Goal: Task Accomplishment & Management: Complete application form

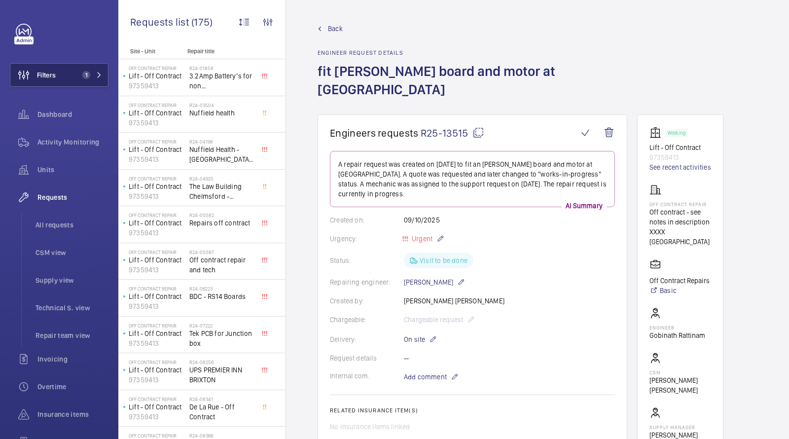
click at [70, 76] on button "Filters 1" at bounding box center [59, 75] width 99 height 24
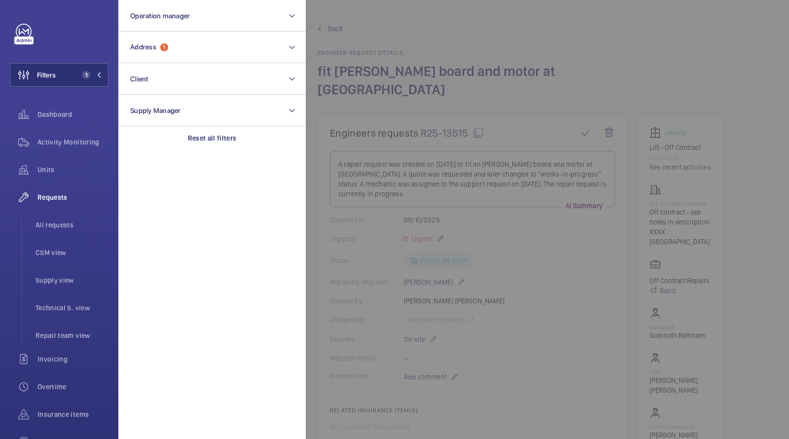
click at [452, 35] on div at bounding box center [700, 219] width 789 height 439
click at [370, 28] on link "Back" at bounding box center [473, 29] width 310 height 10
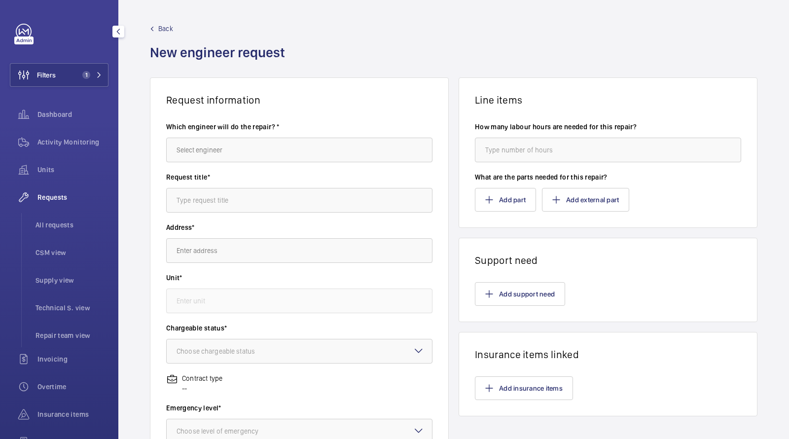
click at [414, 54] on div "Back New engineer request" at bounding box center [454, 51] width 608 height 54
click at [75, 78] on button "Filters 1" at bounding box center [59, 75] width 99 height 24
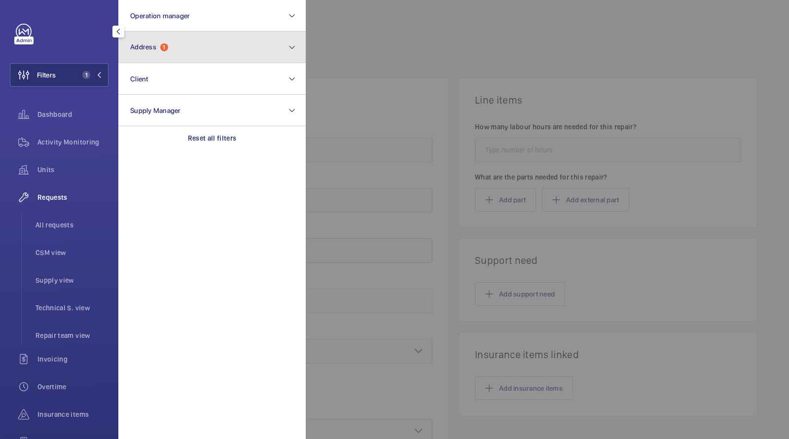
click at [147, 44] on span "Address" at bounding box center [143, 47] width 26 height 8
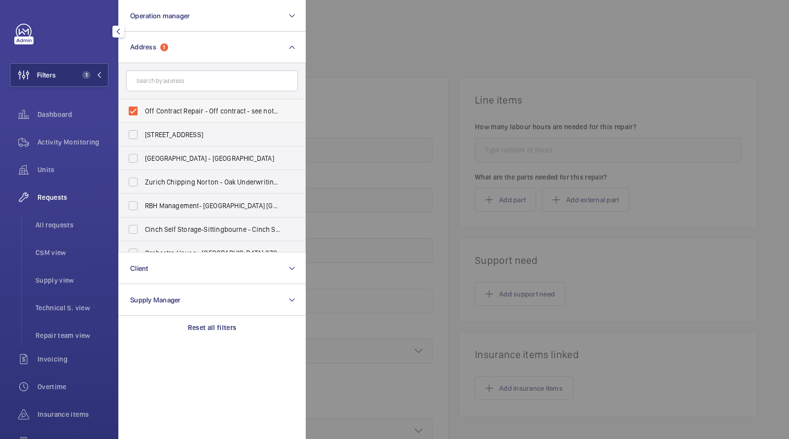
click at [171, 115] on span "Off Contract Repair - Off contract - see notes in description, [GEOGRAPHIC_DATA…" at bounding box center [213, 111] width 136 height 10
click at [143, 115] on input "Off Contract Repair - Off contract - see notes in description, [GEOGRAPHIC_DATA…" at bounding box center [133, 111] width 20 height 20
checkbox input "false"
click at [165, 84] on input "text" at bounding box center [212, 81] width 172 height 21
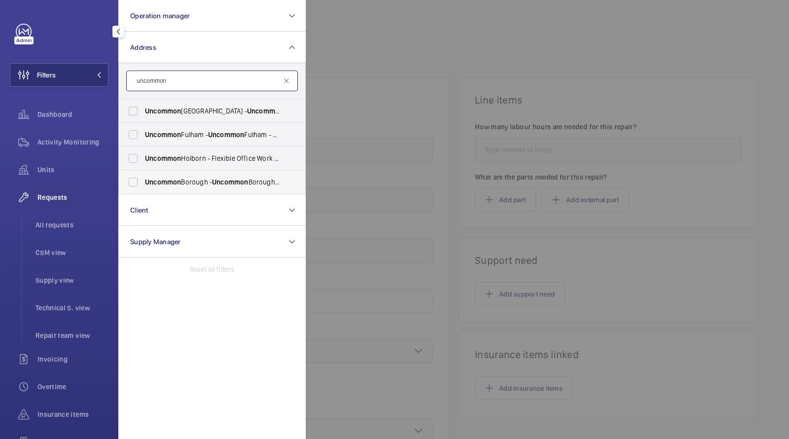
type input "uncommon"
click at [181, 179] on span "Uncommon Borough - Uncommon Borough - Flexible Office [GEOGRAPHIC_DATA]" at bounding box center [213, 182] width 136 height 10
click at [143, 179] on input "Uncommon Borough - Uncommon Borough - Flexible Office [GEOGRAPHIC_DATA]" at bounding box center [133, 182] width 20 height 20
checkbox input "true"
click at [68, 231] on li "All requests" at bounding box center [68, 225] width 81 height 24
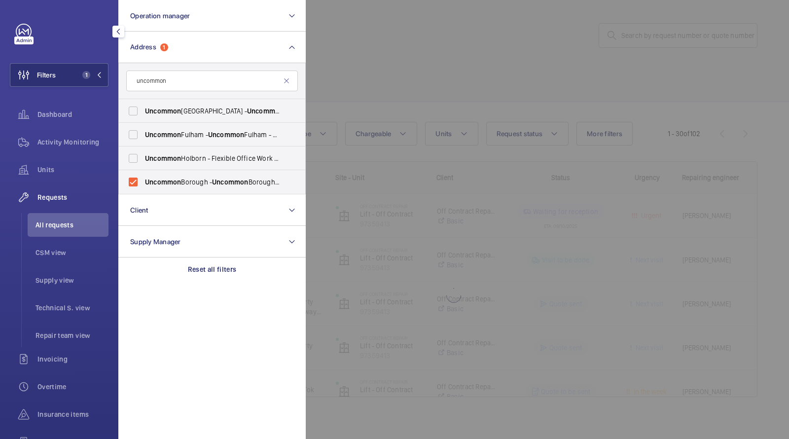
click at [436, 88] on div at bounding box center [700, 219] width 789 height 439
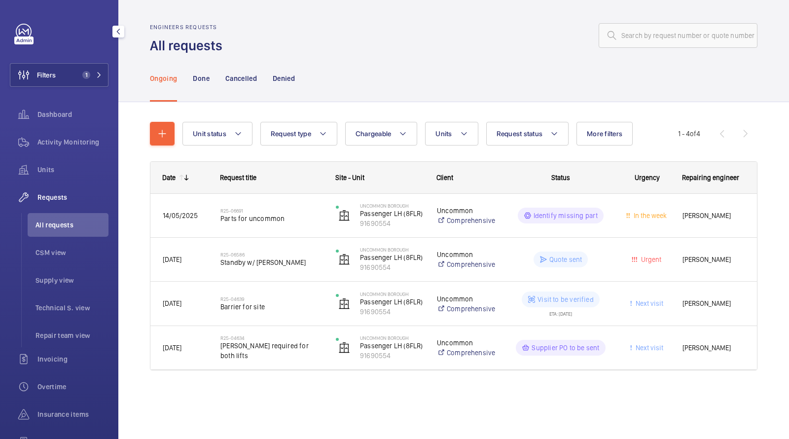
click at [456, 147] on wm-front-shared-table-view-engine "Unit status Request type Chargeable Units Request status More filters Urgency R…" at bounding box center [454, 258] width 608 height 272
click at [450, 135] on span "Units" at bounding box center [444, 134] width 16 height 8
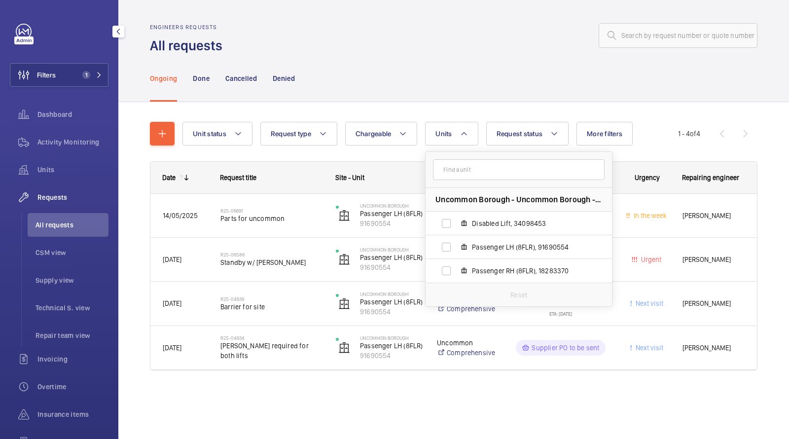
click at [426, 73] on div "Ongoing Done Cancelled Denied" at bounding box center [454, 78] width 608 height 47
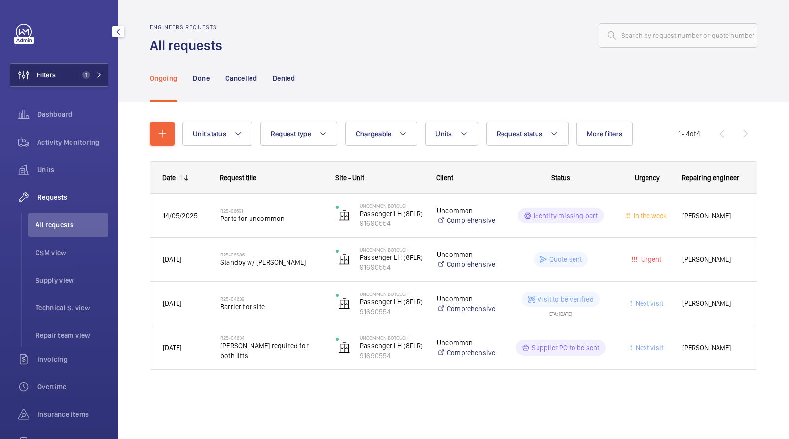
click at [92, 73] on span "1" at bounding box center [90, 75] width 24 height 8
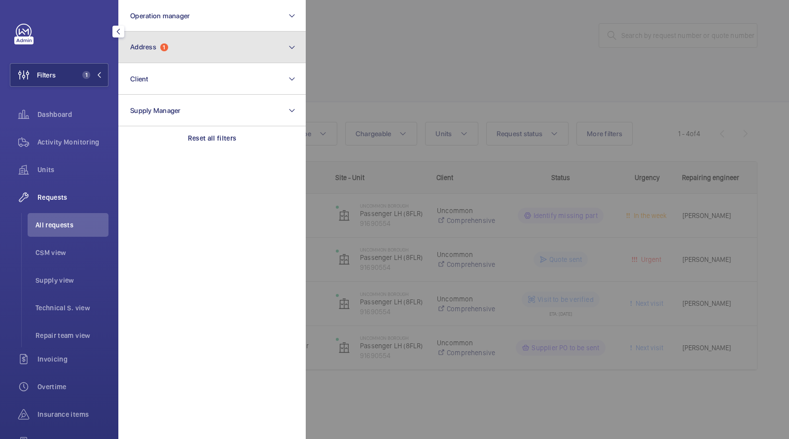
click at [167, 44] on span "1" at bounding box center [164, 47] width 8 height 8
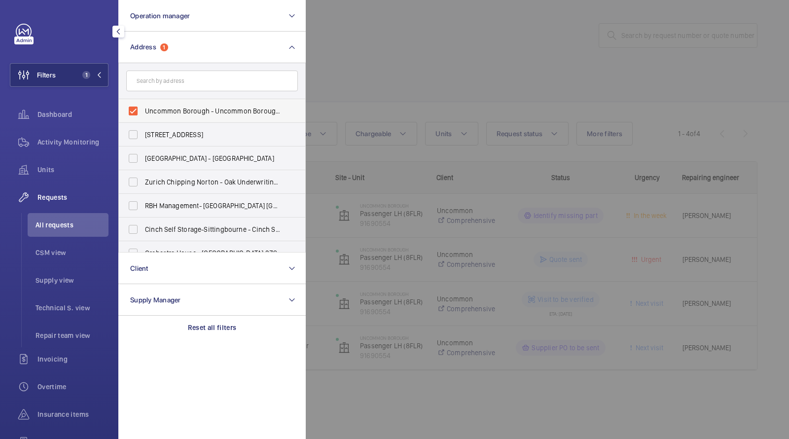
click at [170, 108] on span "Uncommon Borough - Uncommon Borough - Flexible Office [GEOGRAPHIC_DATA]" at bounding box center [213, 111] width 136 height 10
click at [143, 108] on input "Uncommon Borough - Uncommon Borough - Flexible Office [GEOGRAPHIC_DATA]" at bounding box center [133, 111] width 20 height 20
checkbox input "false"
click at [166, 85] on input "text" at bounding box center [212, 81] width 172 height 21
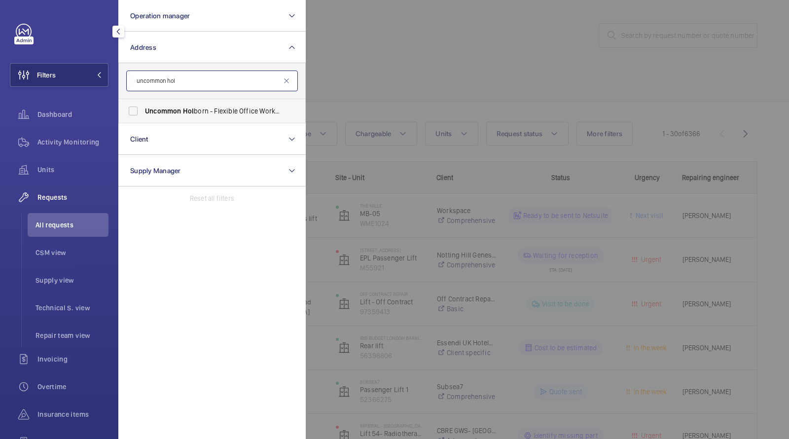
type input "uncommon hol"
click at [174, 114] on span "Uncommon" at bounding box center [163, 111] width 36 height 8
click at [143, 114] on input "Uncommon Hol born - Flexible Office [GEOGRAPHIC_DATA]" at bounding box center [133, 111] width 20 height 20
checkbox input "true"
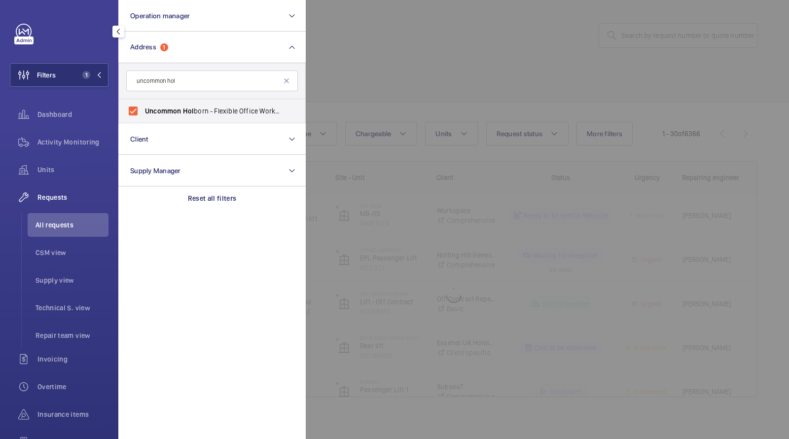
click at [349, 60] on div at bounding box center [700, 219] width 789 height 439
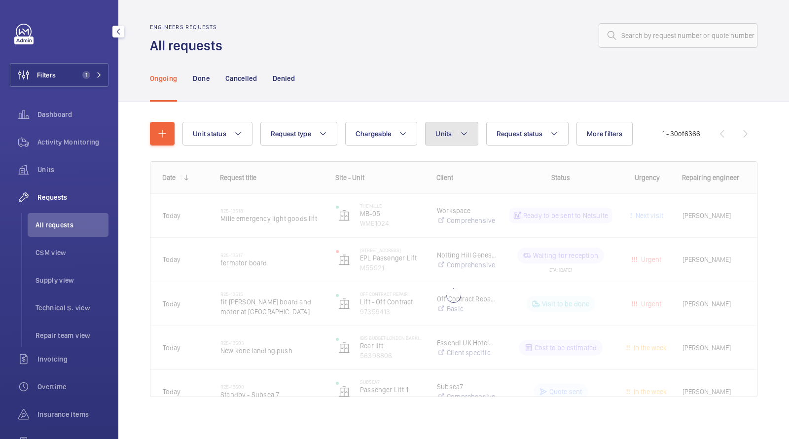
click at [451, 125] on button "Units" at bounding box center [451, 134] width 53 height 24
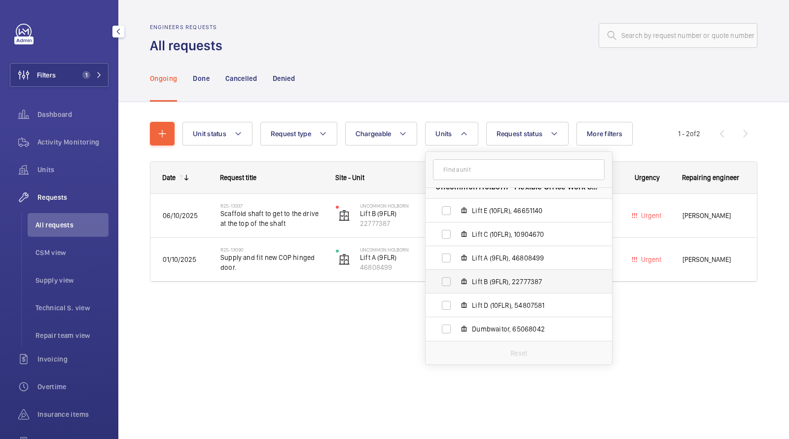
scroll to position [13, 0]
click at [393, 73] on div "Ongoing Done Cancelled Denied" at bounding box center [454, 78] width 608 height 47
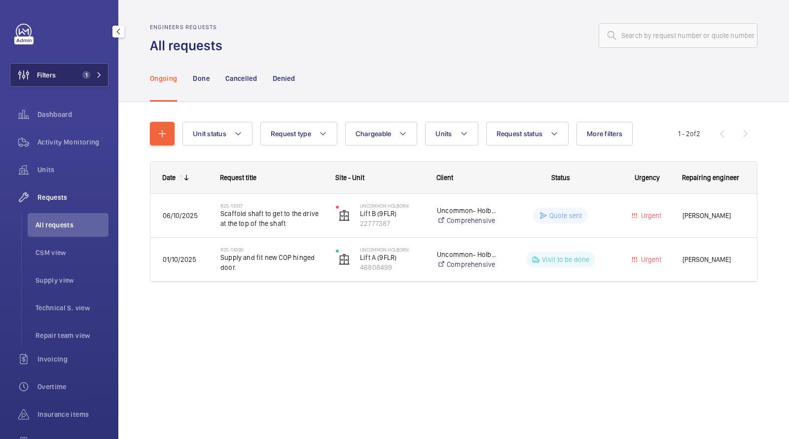
click at [89, 77] on span "1" at bounding box center [86, 75] width 8 height 8
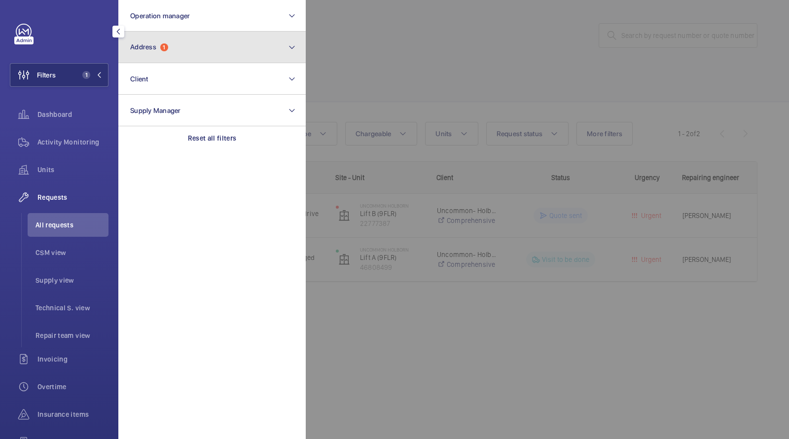
click at [163, 49] on span "1" at bounding box center [164, 47] width 8 height 8
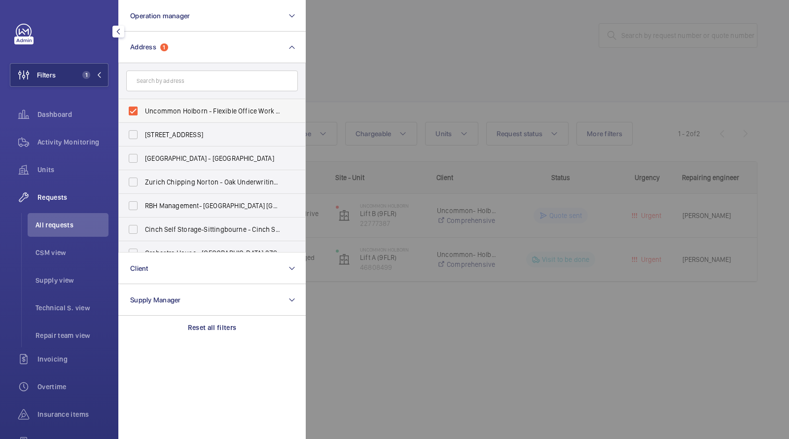
click at [192, 113] on span "Uncommon Holborn - Flexible Office Work Space, [GEOGRAPHIC_DATA] 6DF" at bounding box center [213, 111] width 136 height 10
click at [143, 113] on input "Uncommon Holborn - Flexible Office Work Space, [GEOGRAPHIC_DATA] 6DF" at bounding box center [133, 111] width 20 height 20
click at [192, 113] on span "Uncommon Holborn - Flexible Office Work Space, [GEOGRAPHIC_DATA] 6DF" at bounding box center [213, 111] width 136 height 10
click at [143, 113] on input "Uncommon Holborn - Flexible Office Work Space, [GEOGRAPHIC_DATA] 6DF" at bounding box center [133, 111] width 20 height 20
checkbox input "true"
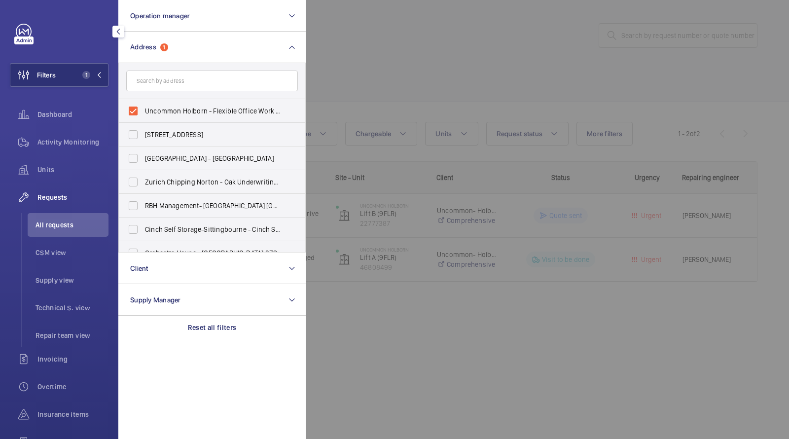
click at [367, 68] on div at bounding box center [700, 219] width 789 height 439
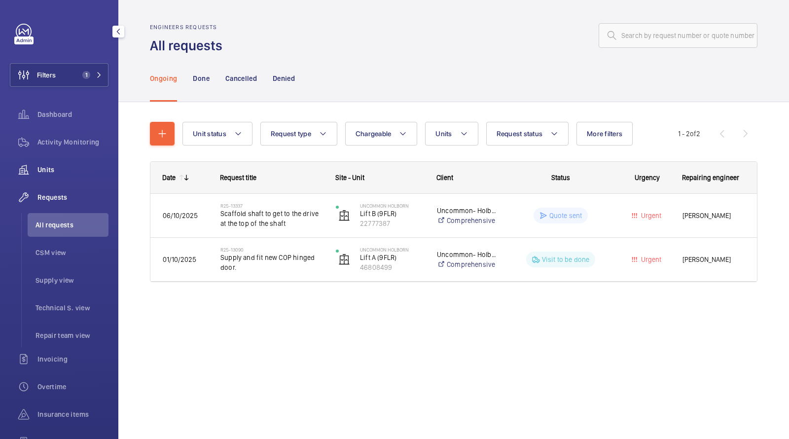
click at [52, 163] on div "Units" at bounding box center [59, 170] width 99 height 24
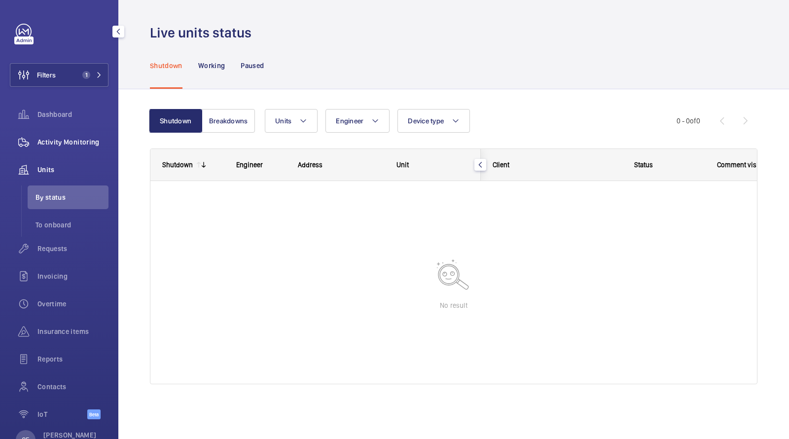
click at [72, 139] on span "Activity Monitoring" at bounding box center [72, 142] width 71 height 10
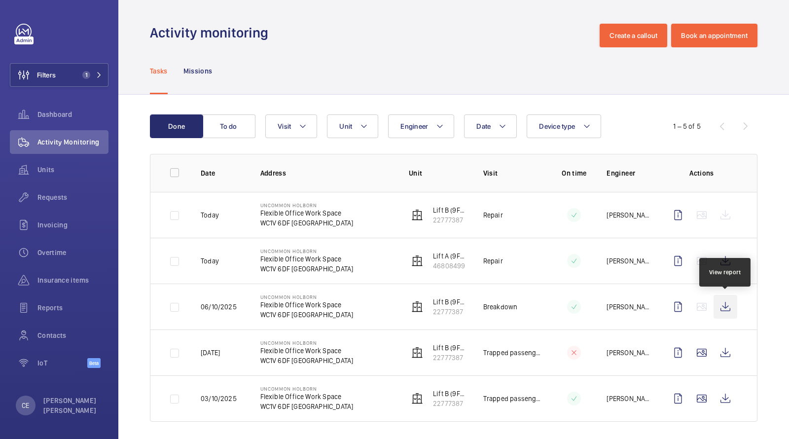
click at [726, 305] on wm-front-icon-button at bounding box center [726, 307] width 24 height 24
click at [43, 172] on span "Units" at bounding box center [72, 170] width 71 height 10
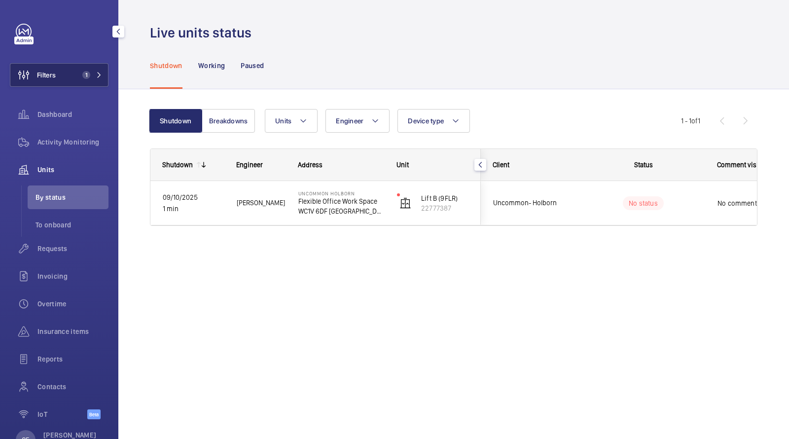
click at [80, 76] on span "1" at bounding box center [84, 75] width 12 height 8
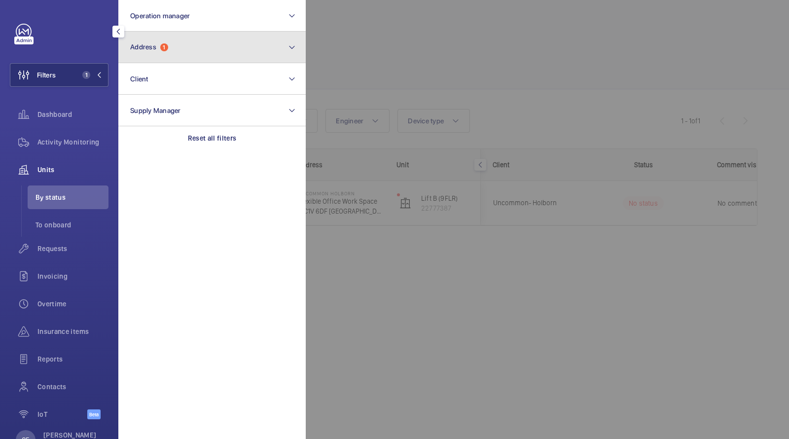
click at [194, 44] on button "Address 1" at bounding box center [211, 48] width 187 height 32
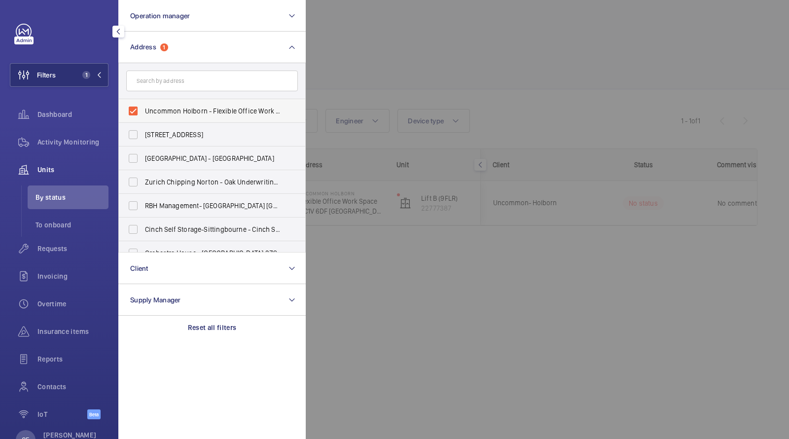
click at [184, 110] on span "Uncommon Holborn - Flexible Office Work Space, [GEOGRAPHIC_DATA] 6DF" at bounding box center [213, 111] width 136 height 10
click at [143, 110] on input "Uncommon Holborn - Flexible Office Work Space, [GEOGRAPHIC_DATA] 6DF" at bounding box center [133, 111] width 20 height 20
checkbox input "false"
click at [415, 38] on div at bounding box center [700, 219] width 789 height 439
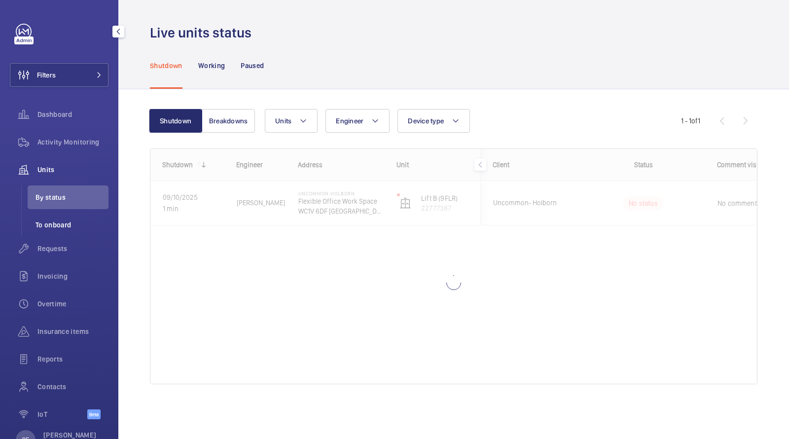
click at [52, 226] on span "To onboard" at bounding box center [72, 225] width 73 height 10
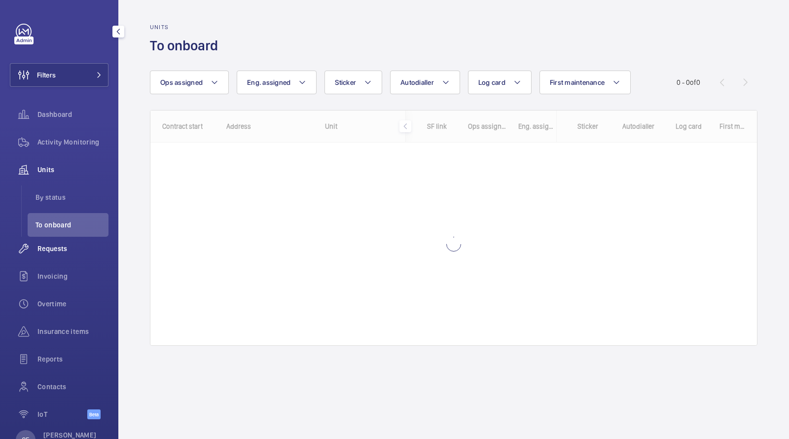
click at [47, 253] on span "Requests" at bounding box center [72, 249] width 71 height 10
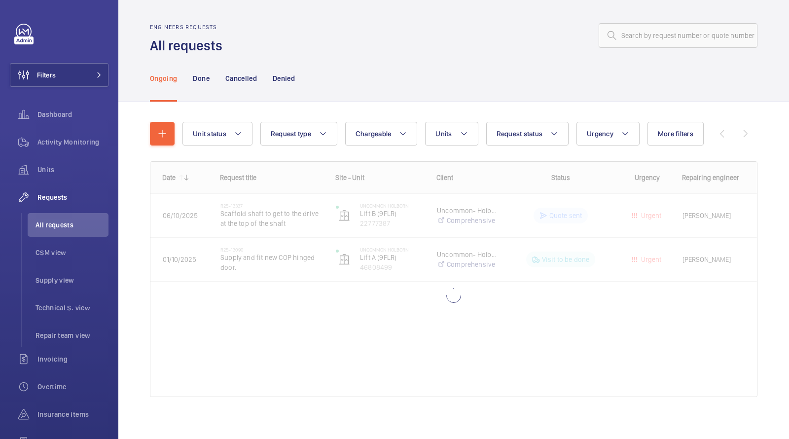
click at [146, 123] on div "Unit status Request type Chargeable Units Request status Urgency More filters R…" at bounding box center [453, 273] width 671 height 342
click at [150, 129] on button "button" at bounding box center [162, 134] width 25 height 24
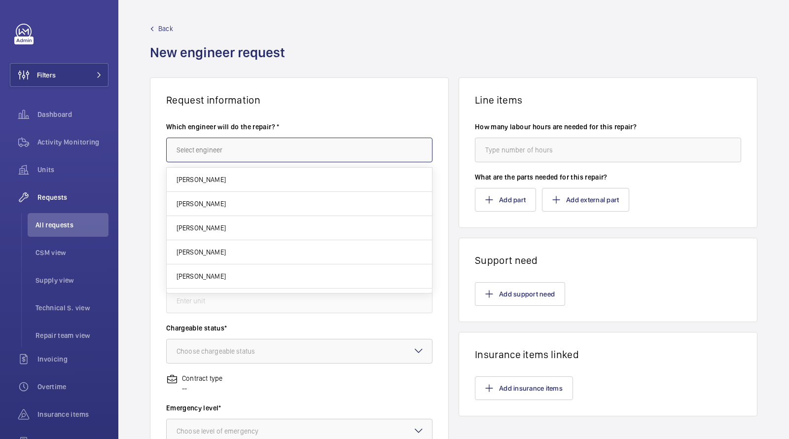
click at [217, 160] on input "text" at bounding box center [299, 150] width 266 height 25
type input "o"
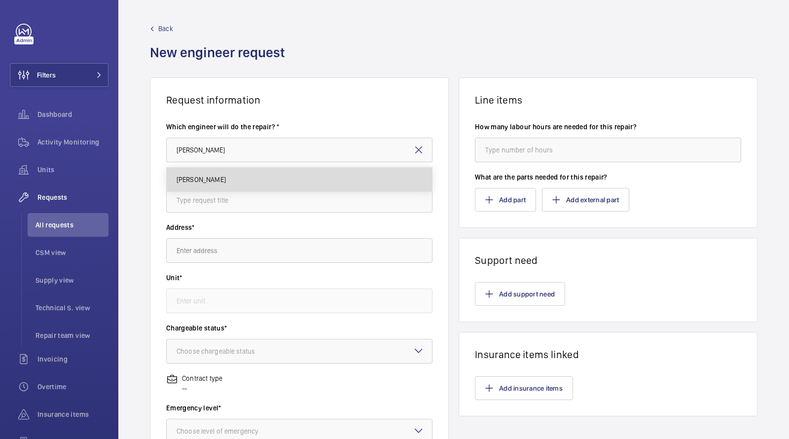
click at [235, 178] on mat-option "[PERSON_NAME]" at bounding box center [300, 180] width 266 height 24
type input "[PERSON_NAME]"
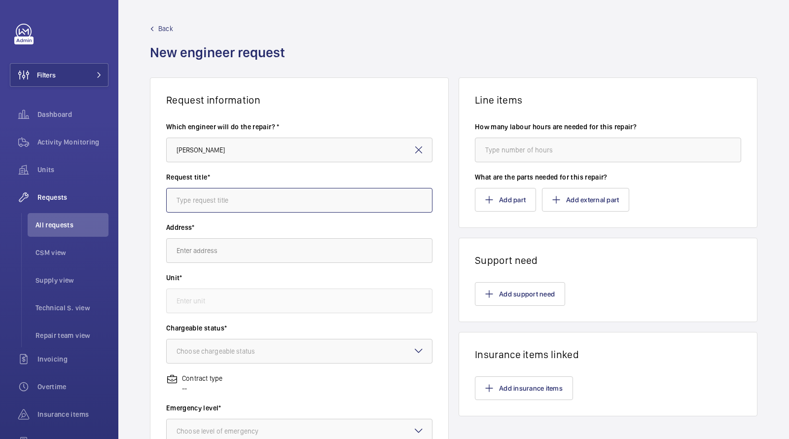
click at [216, 201] on input "text" at bounding box center [299, 200] width 266 height 25
type input "Off contract Emcor BAE Barrrow"
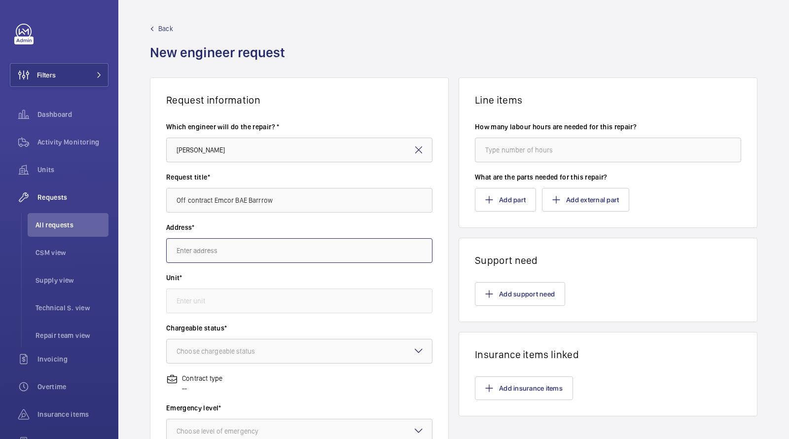
click at [212, 245] on input "text" at bounding box center [299, 250] width 266 height 25
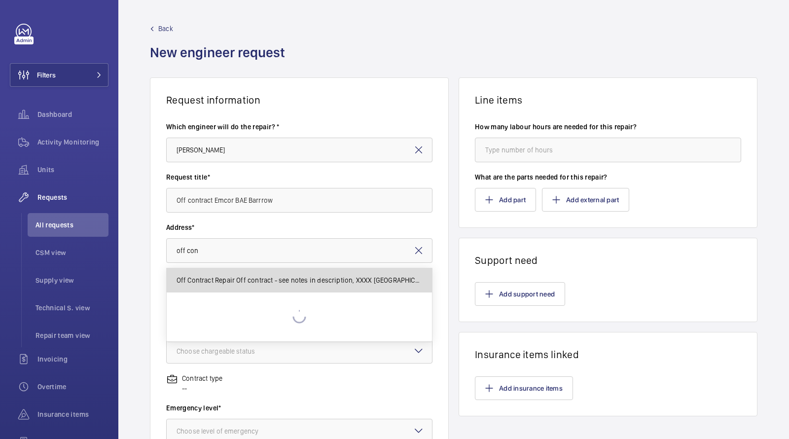
click at [216, 270] on mat-option "Off Contract Repair Off contract - see notes in description, XXXX [GEOGRAPHIC_D…" at bounding box center [300, 280] width 266 height 24
type input "Off Contract Repair Off contract - see notes in description, XXXX [GEOGRAPHIC_D…"
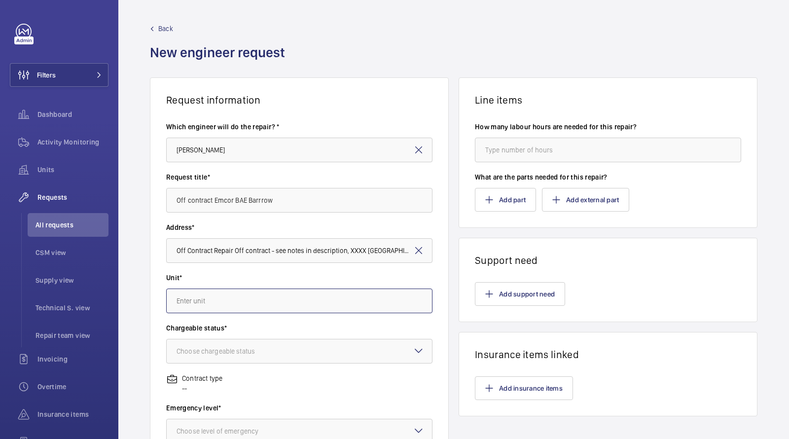
click at [212, 292] on input "text" at bounding box center [299, 301] width 266 height 25
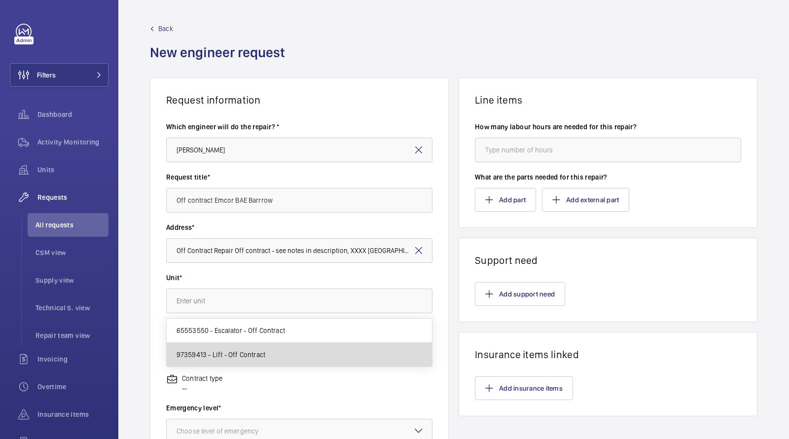
click at [236, 354] on span "97359413 - Lift - Off Contract" at bounding box center [221, 355] width 89 height 10
type input "97359413 - Lift - Off Contract"
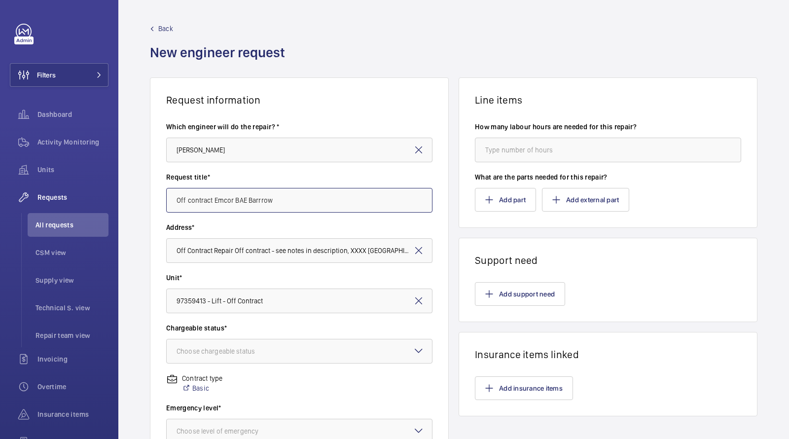
click at [277, 199] on input "Off contract Emcor BAE Barrrow" at bounding box center [299, 200] width 266 height 25
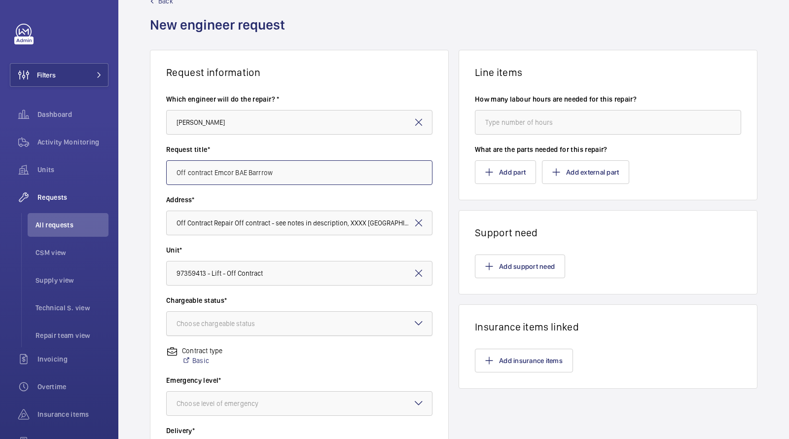
scroll to position [40, 0]
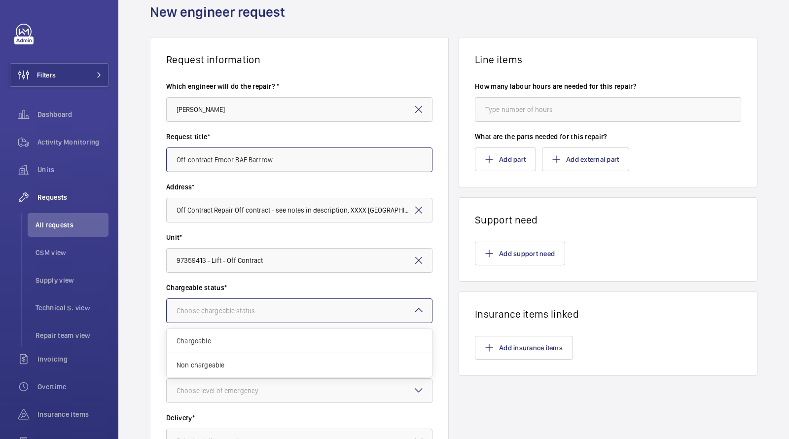
click at [249, 310] on div "Choose chargeable status" at bounding box center [228, 311] width 103 height 10
click at [240, 333] on div "Chargeable" at bounding box center [299, 341] width 265 height 24
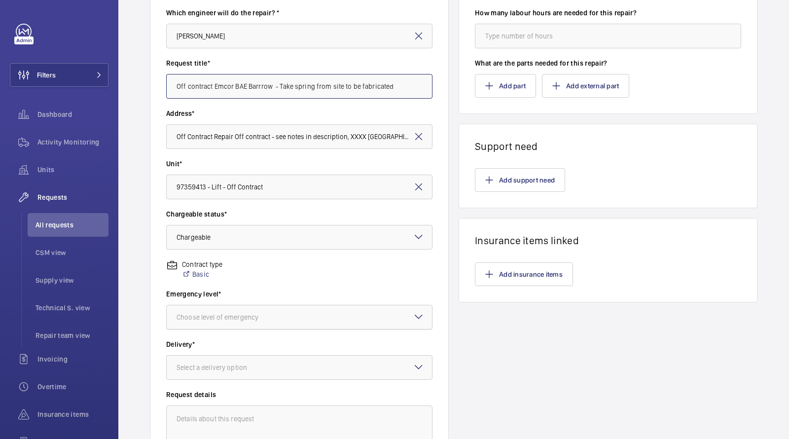
scroll to position [132, 0]
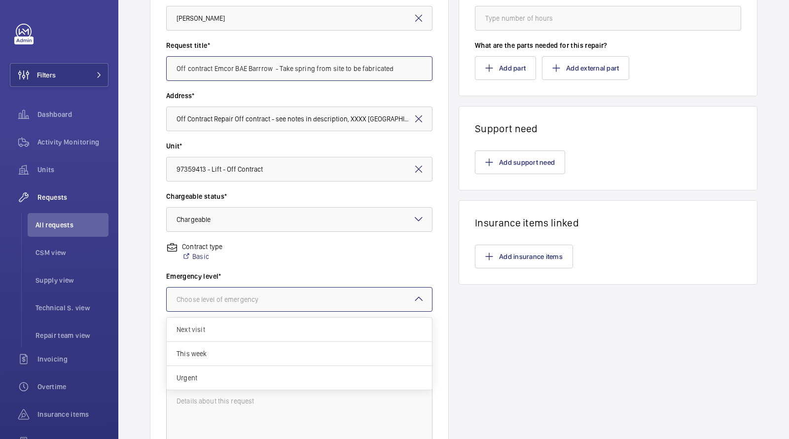
click at [243, 300] on div "Choose level of emergency" at bounding box center [230, 299] width 107 height 10
click at [236, 332] on span "Next visit" at bounding box center [300, 330] width 246 height 10
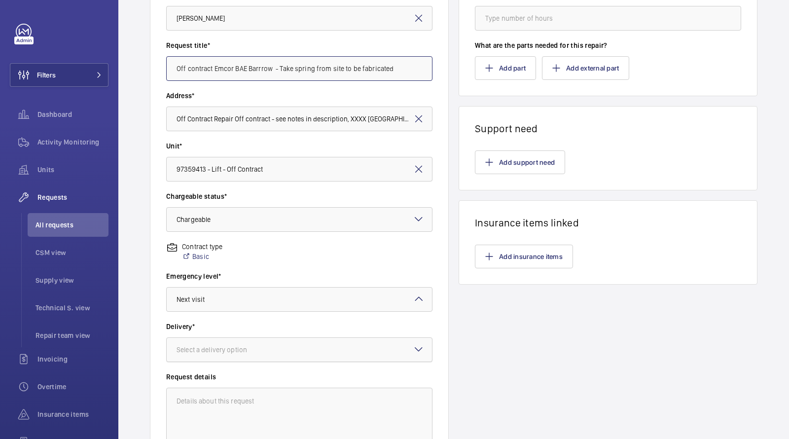
click at [234, 348] on div "Select a delivery option" at bounding box center [224, 350] width 95 height 10
click at [228, 400] on span "On site" at bounding box center [300, 405] width 246 height 10
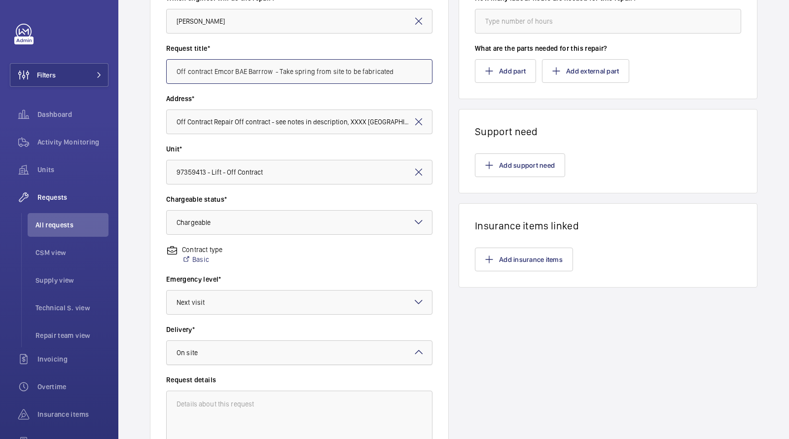
scroll to position [0, 0]
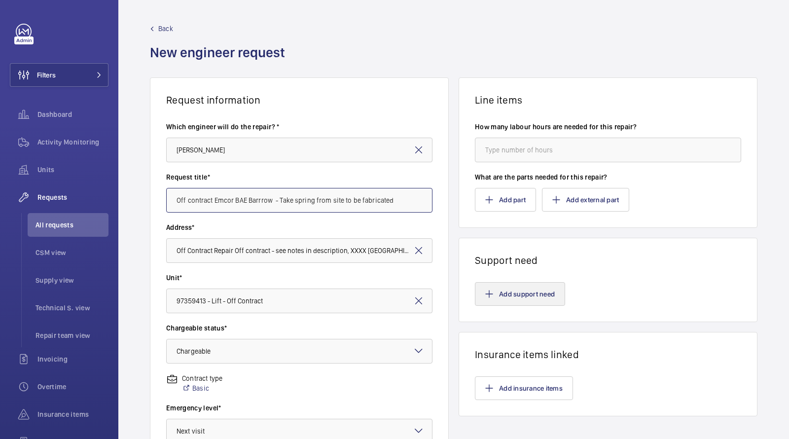
type input "Off contract Emcor BAE Barrrow - Take spring from site to be fabricated"
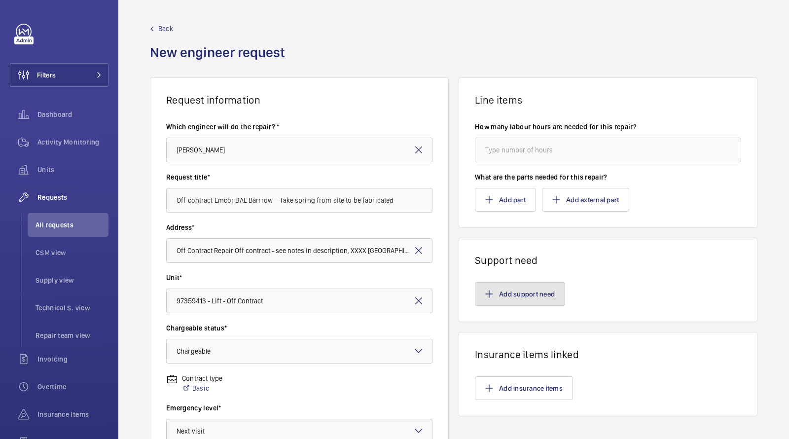
click at [512, 291] on button "Add support need" at bounding box center [520, 294] width 90 height 24
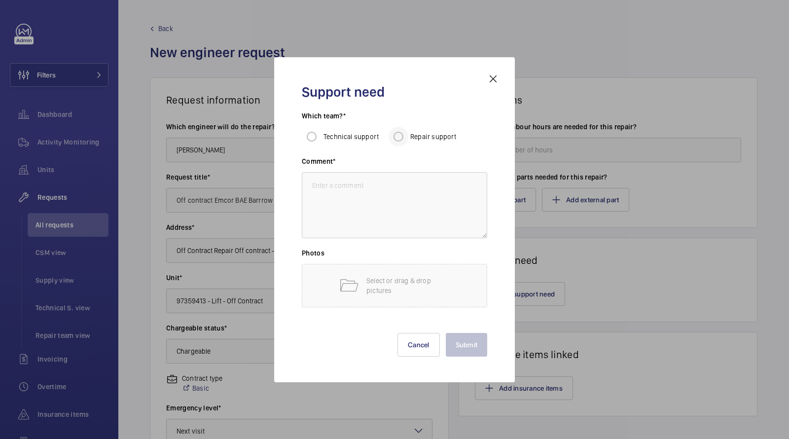
click at [408, 138] on div at bounding box center [399, 137] width 24 height 24
radio input "true"
click at [495, 74] on mat-icon at bounding box center [493, 79] width 12 height 12
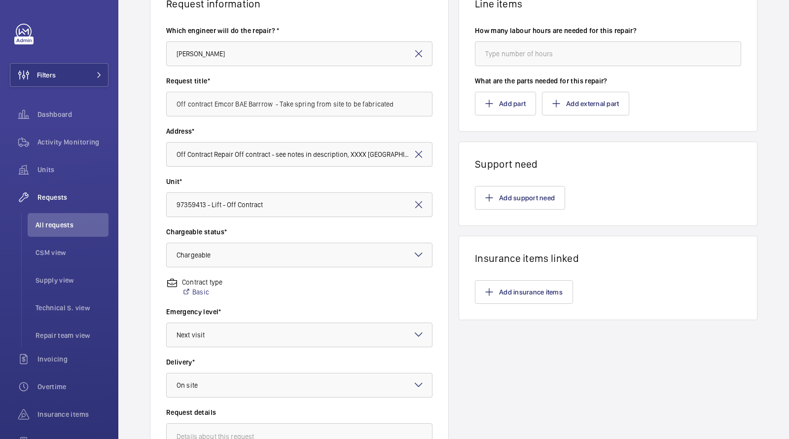
scroll to position [233, 0]
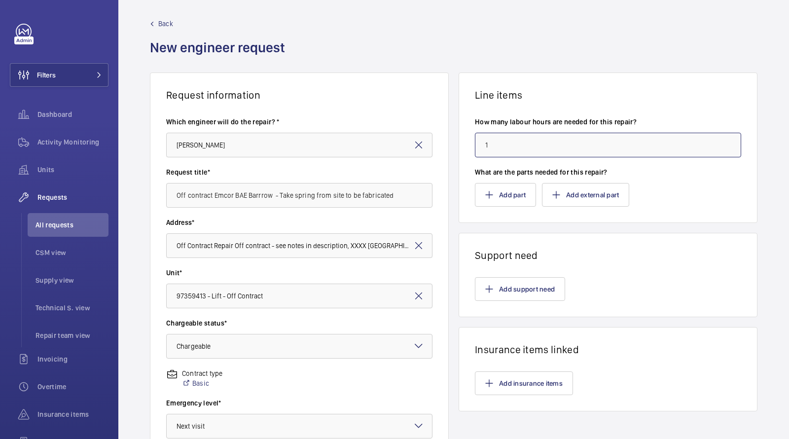
click at [525, 141] on input "1" at bounding box center [608, 145] width 266 height 25
type input "1"
click at [509, 58] on div "Back New engineer request" at bounding box center [454, 46] width 608 height 54
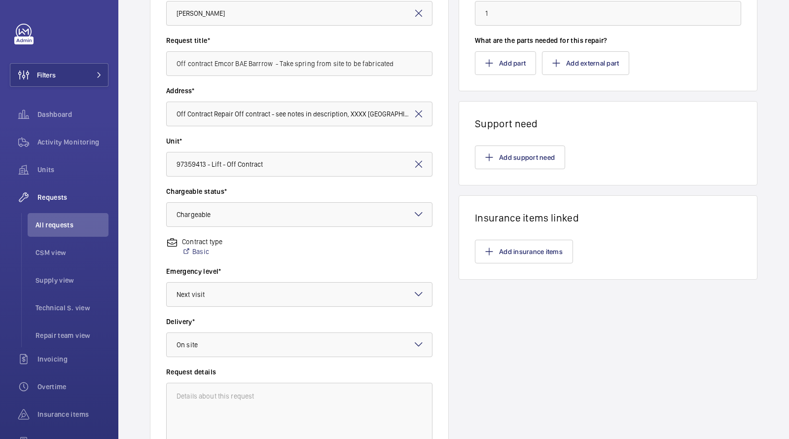
scroll to position [233, 0]
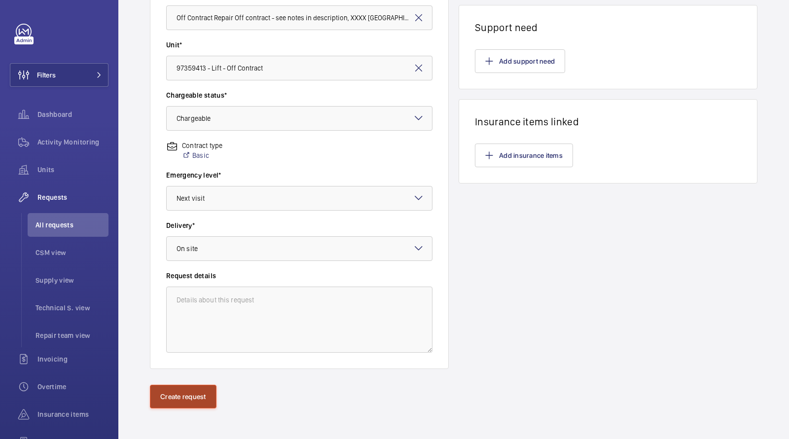
click at [177, 395] on button "Create request" at bounding box center [183, 397] width 67 height 24
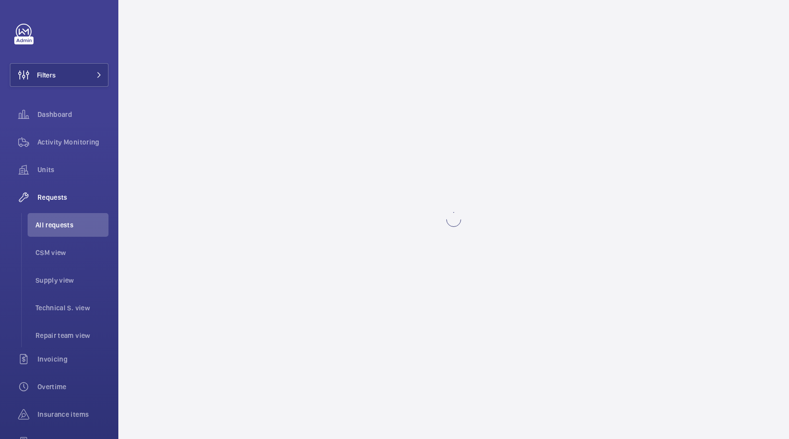
scroll to position [0, 0]
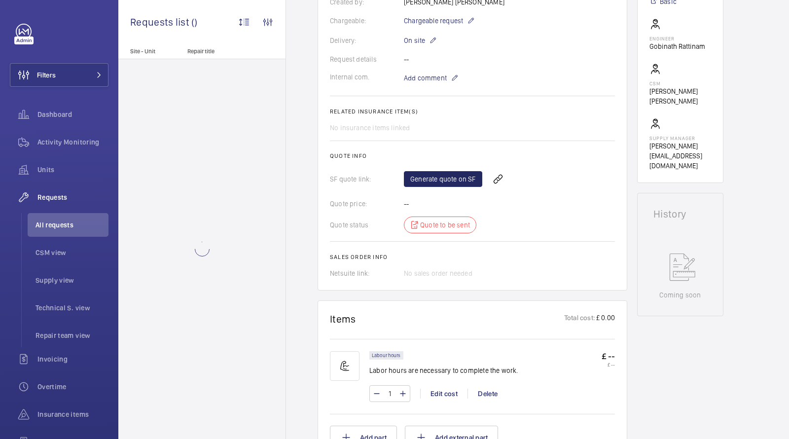
scroll to position [299, 0]
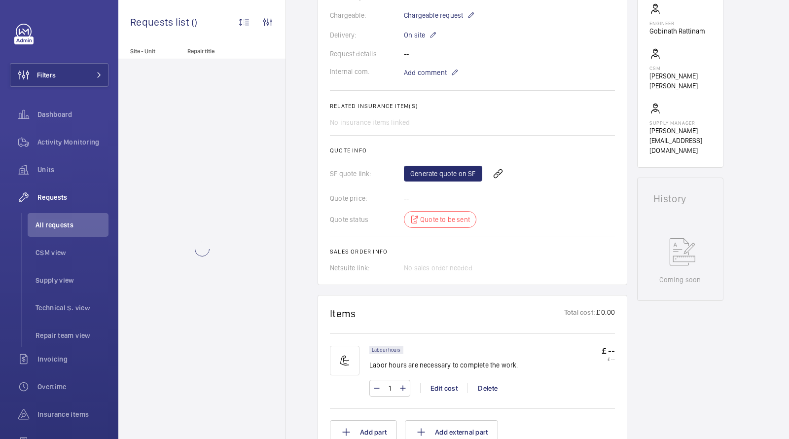
scroll to position [290, 0]
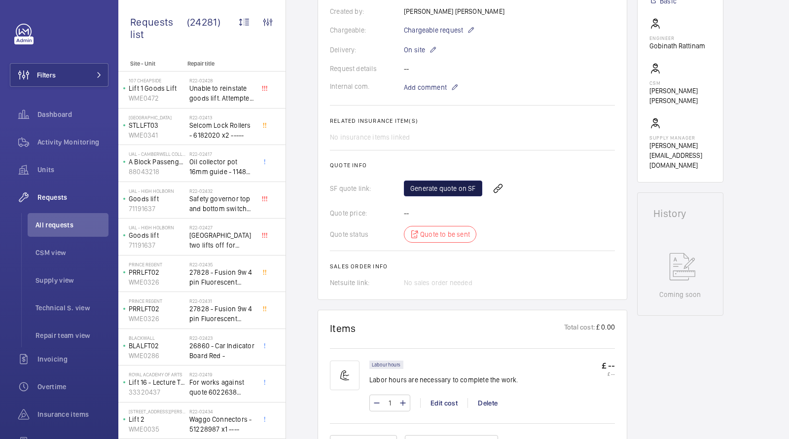
click at [459, 187] on link "Generate quote on SF" at bounding box center [443, 189] width 78 height 16
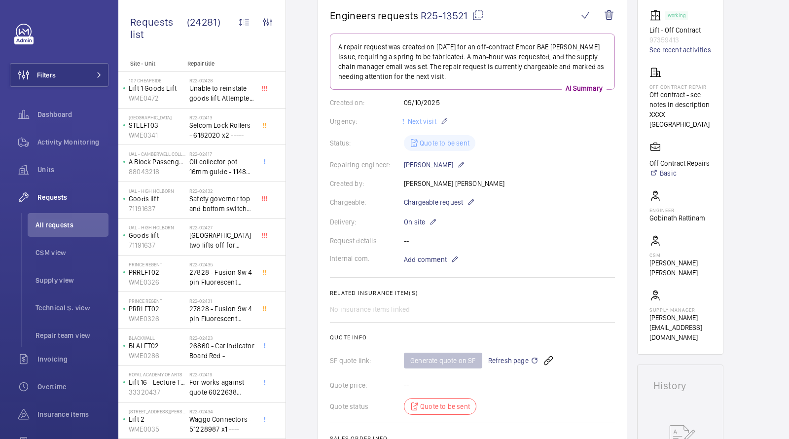
scroll to position [0, 0]
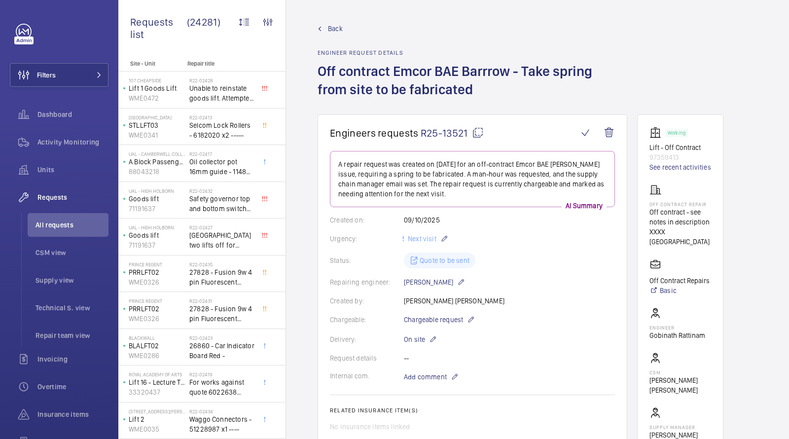
click at [500, 71] on h1 "Off contract Emcor BAE Barrrow - Take spring from site to be fabricated" at bounding box center [473, 88] width 310 height 52
drag, startPoint x: 500, startPoint y: 71, endPoint x: 318, endPoint y: 68, distance: 182.1
click at [318, 68] on h1 "Off contract Emcor BAE Barrrow - Take spring from site to be fabricated" at bounding box center [473, 88] width 310 height 52
copy h1 "Off contract Emcor BAE Barrrow"
